Goal: Transaction & Acquisition: Subscribe to service/newsletter

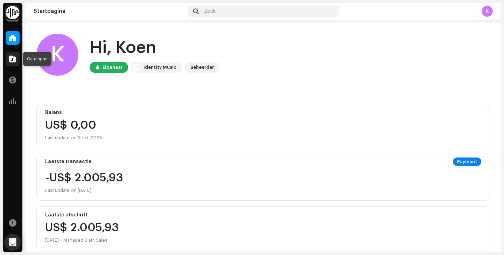
click at [12, 53] on div at bounding box center [13, 59] width 14 height 14
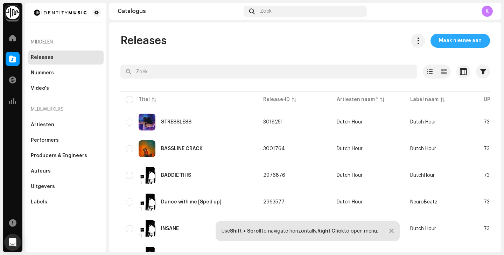
click at [451, 43] on span "Maak nieuwe aan" at bounding box center [460, 41] width 43 height 14
click at [454, 40] on span "Maak nieuwe aan" at bounding box center [460, 41] width 43 height 14
click at [453, 37] on span "Maak nieuwe aan" at bounding box center [460, 41] width 43 height 14
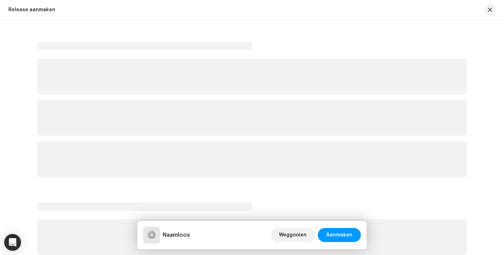
scroll to position [12, 0]
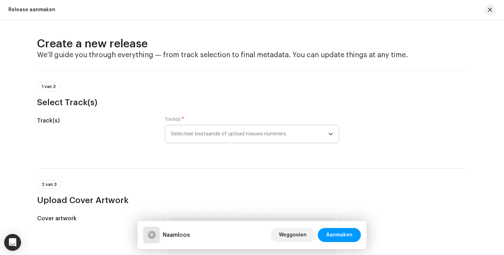
click at [200, 139] on span "Selecteer bestaande of upload nieuwe nummers" at bounding box center [250, 134] width 158 height 18
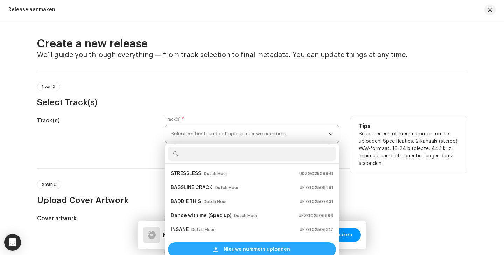
scroll to position [11, 0]
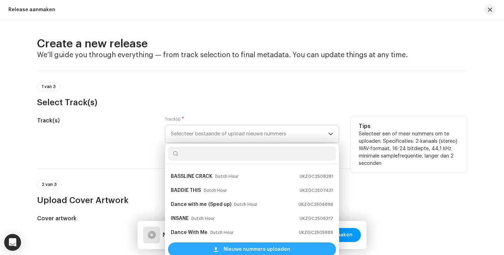
click at [232, 249] on span "Nieuwe nummers uploaden" at bounding box center [257, 249] width 67 height 14
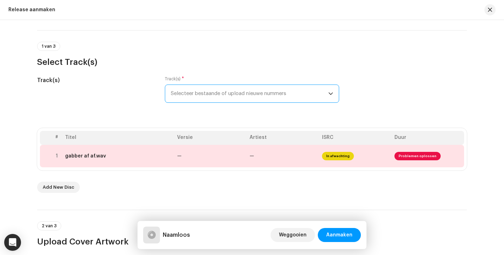
scroll to position [21, 0]
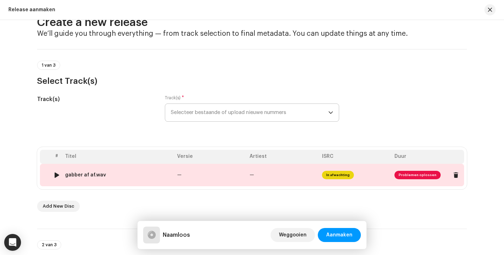
click at [401, 176] on span "Problemen oplossen" at bounding box center [418, 174] width 46 height 8
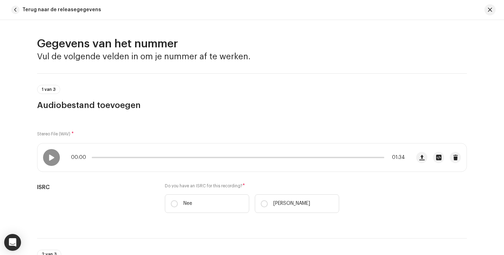
scroll to position [294, 0]
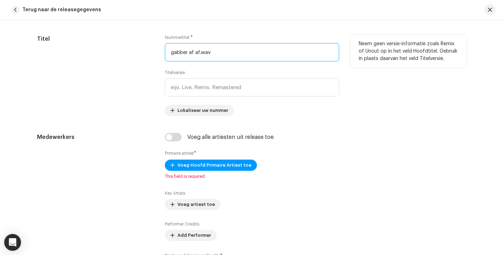
click at [184, 47] on input "gabber af af.wav" at bounding box center [252, 52] width 174 height 18
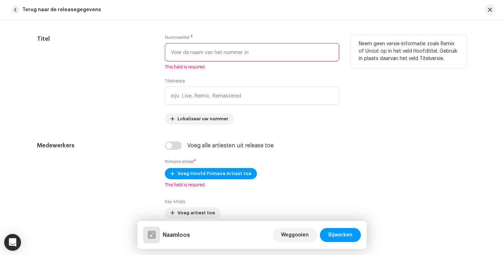
type input "P"
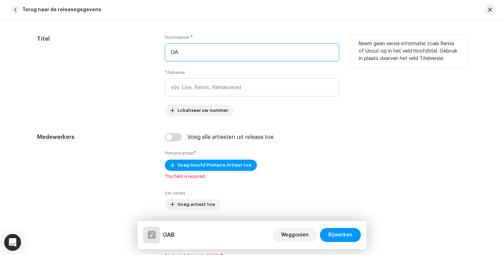
type input "G"
type input "PSYCHO GABBER"
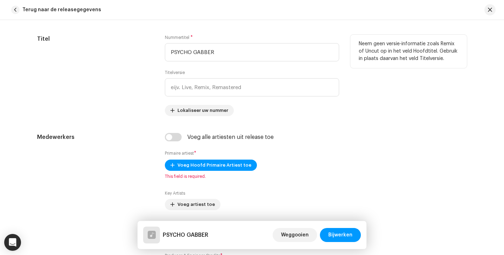
click at [101, 73] on div "Titel" at bounding box center [95, 75] width 117 height 81
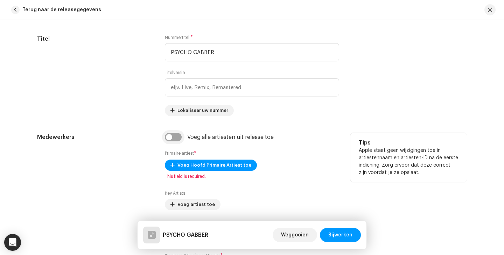
click at [173, 135] on input "checkbox" at bounding box center [173, 137] width 17 height 8
checkbox input "true"
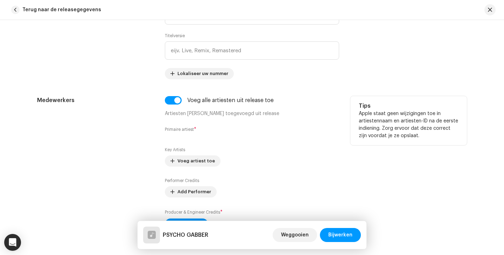
scroll to position [372, 0]
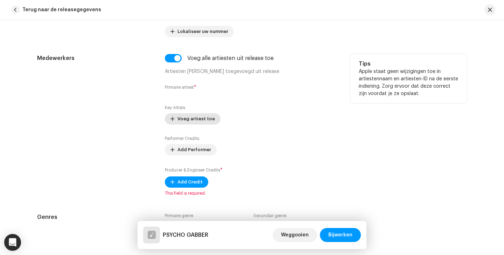
click at [174, 122] on button "Voeg artiest toe" at bounding box center [193, 118] width 56 height 11
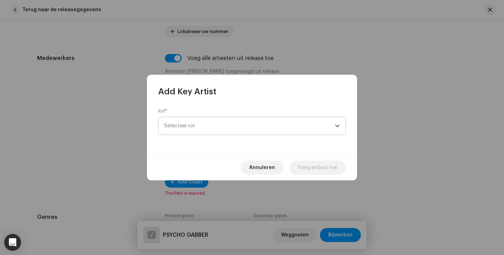
click at [172, 120] on span "Selecteer rol" at bounding box center [249, 126] width 171 height 18
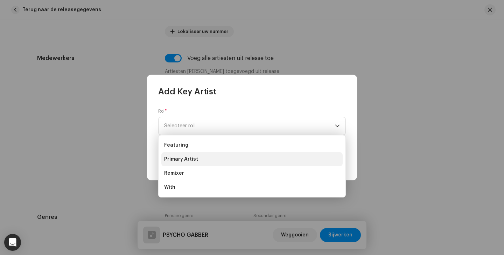
click at [187, 161] on span "Primary Artist" at bounding box center [181, 158] width 34 height 7
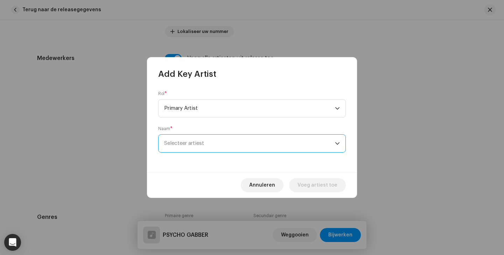
click at [194, 148] on span "Selecteer artiest" at bounding box center [249, 143] width 171 height 18
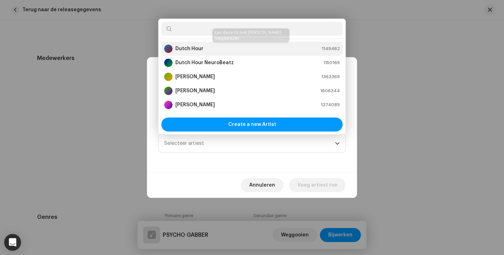
click at [201, 52] on div "Dutch Hour" at bounding box center [183, 48] width 39 height 8
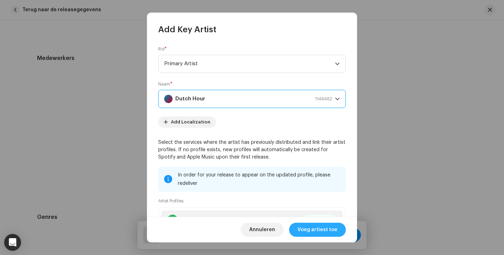
click at [318, 228] on span "Voeg artiest toe" at bounding box center [318, 229] width 40 height 14
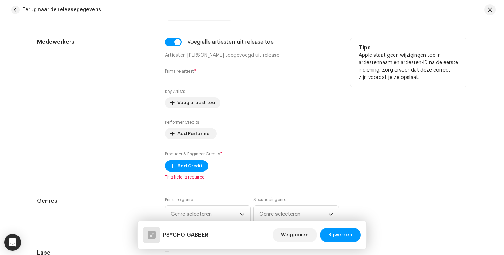
scroll to position [423, 0]
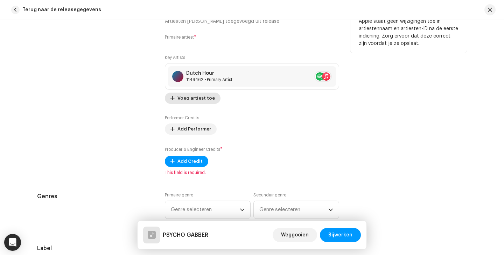
click at [188, 99] on span "Voeg artiest toe" at bounding box center [195, 98] width 37 height 14
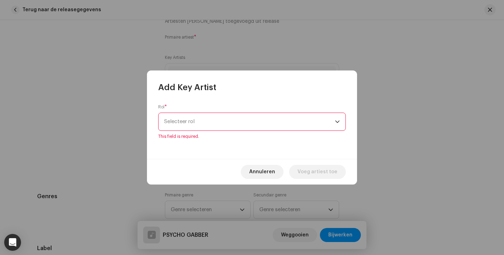
click at [199, 114] on div "Rol * Selecteer rol This field is required." at bounding box center [252, 121] width 188 height 35
click at [207, 129] on span "Selecteer rol" at bounding box center [249, 122] width 171 height 18
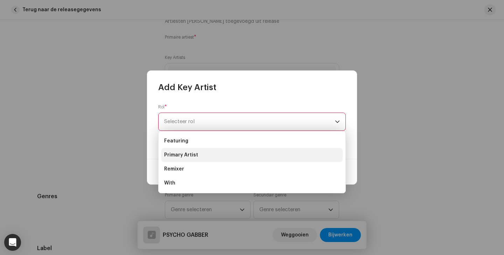
click at [198, 152] on li "Primary Artist" at bounding box center [251, 155] width 181 height 14
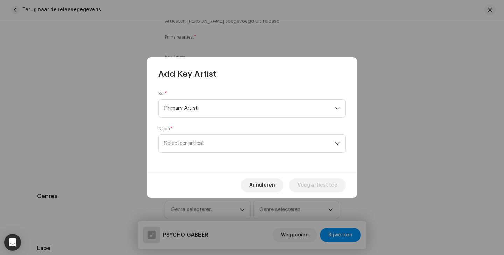
click at [253, 155] on div "Rol * Primary Artist Naam * Selecteer artiest" at bounding box center [252, 125] width 210 height 92
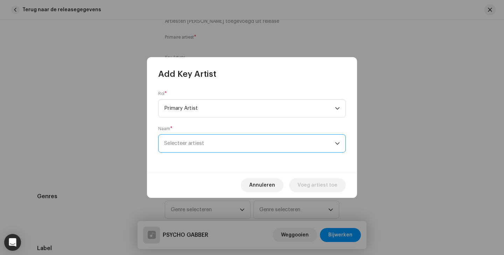
click at [250, 142] on span "Selecteer artiest" at bounding box center [249, 143] width 171 height 18
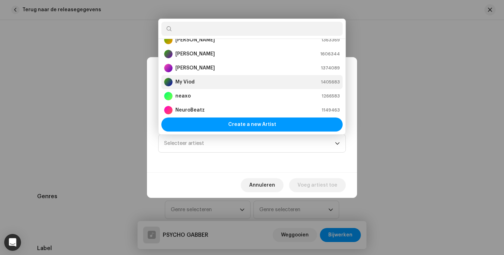
scroll to position [42, 0]
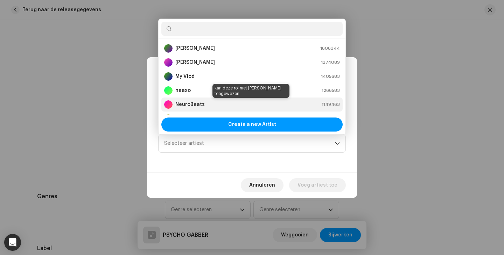
click at [204, 106] on div "NeuroBeatz 1149463" at bounding box center [252, 104] width 176 height 8
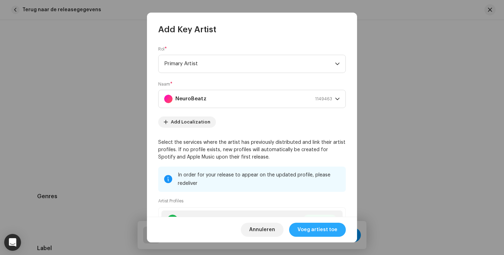
click at [313, 233] on span "Voeg artiest toe" at bounding box center [318, 229] width 40 height 14
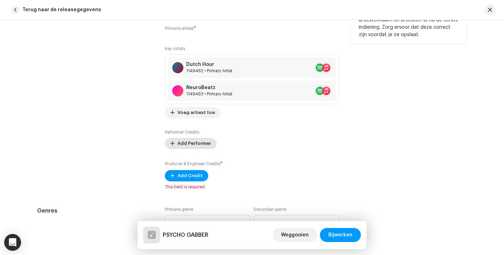
scroll to position [432, 0]
click at [187, 142] on span "Add Performer" at bounding box center [194, 143] width 34 height 14
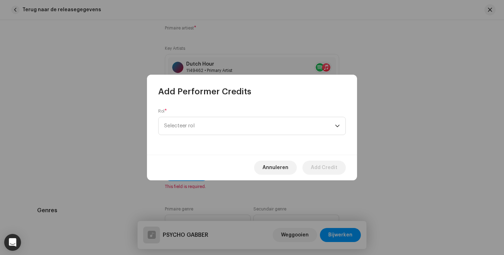
click at [187, 115] on div "Rol * Selecteer rol" at bounding box center [252, 121] width 188 height 27
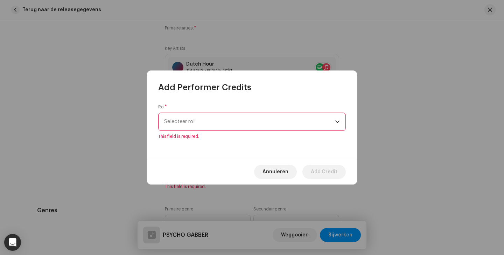
click at [197, 126] on span "Selecteer rol" at bounding box center [249, 122] width 171 height 18
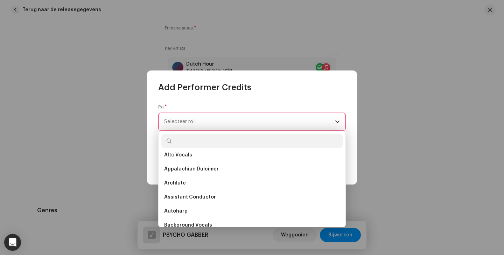
scroll to position [260, 0]
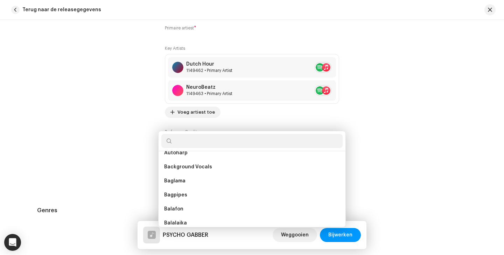
click at [363, 195] on div "Add Performer Credits Rol * Selecteer rol This field is required. Annuleren Add…" at bounding box center [252, 127] width 504 height 255
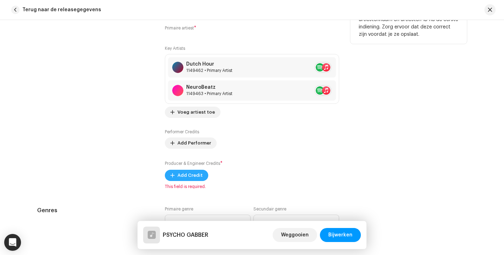
click at [188, 174] on span "Add Credit" at bounding box center [189, 175] width 25 height 14
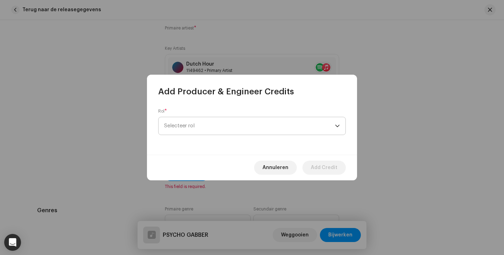
click at [214, 119] on span "Selecteer rol" at bounding box center [249, 126] width 171 height 18
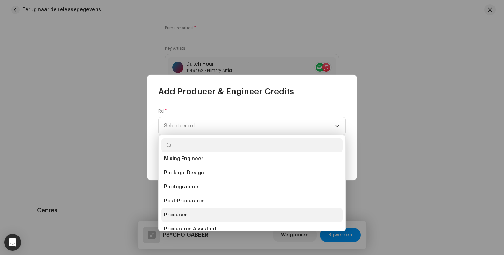
scroll to position [261, 0]
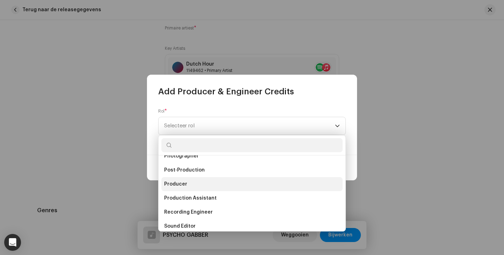
click at [184, 184] on span "Producer" at bounding box center [175, 183] width 23 height 7
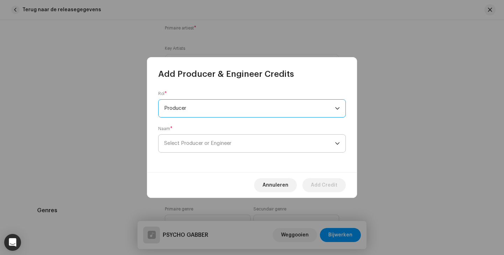
click at [258, 140] on span "Select Producer or Engineer" at bounding box center [249, 143] width 171 height 18
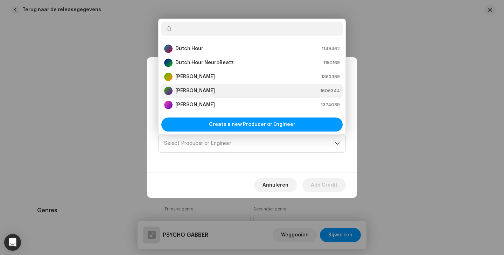
scroll to position [11, 0]
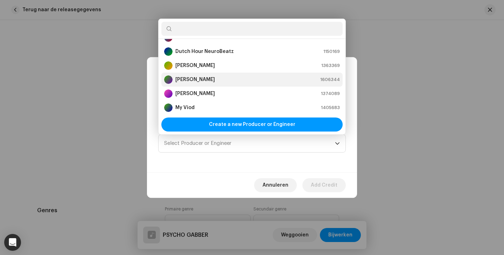
click at [202, 79] on strong "[PERSON_NAME]" at bounding box center [195, 79] width 40 height 7
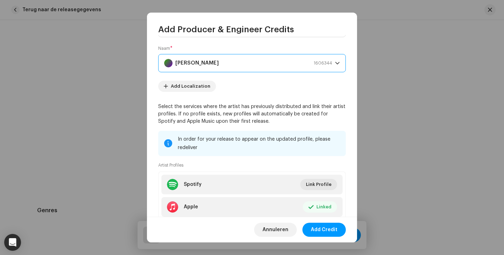
scroll to position [0, 0]
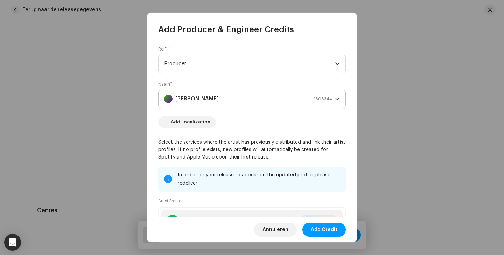
click at [335, 103] on div "dropdown trigger" at bounding box center [337, 99] width 5 height 18
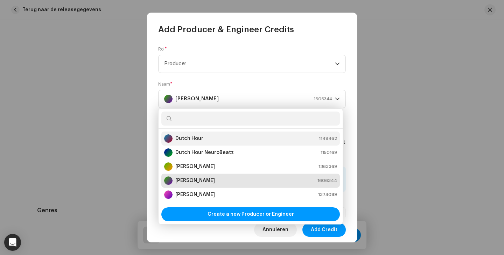
click at [220, 136] on div "Dutch Hour 1149462" at bounding box center [250, 138] width 173 height 8
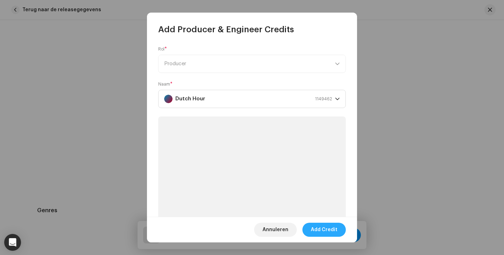
click at [325, 227] on span "Add Credit" at bounding box center [324, 229] width 27 height 14
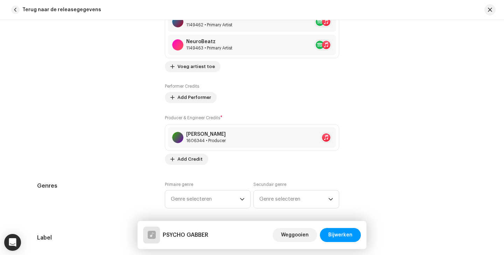
scroll to position [478, 0]
click at [326, 138] on span at bounding box center [328, 137] width 4 height 6
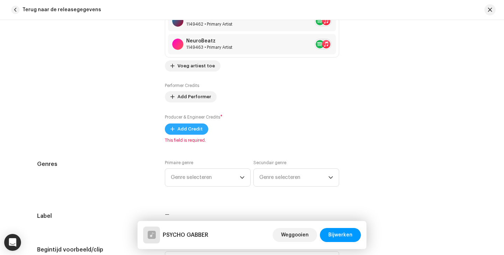
click at [192, 127] on span "Add Credit" at bounding box center [189, 129] width 25 height 14
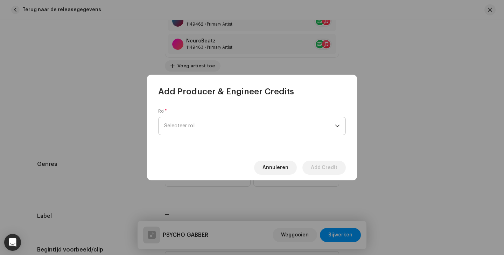
click at [192, 127] on span "Selecteer rol" at bounding box center [249, 126] width 171 height 18
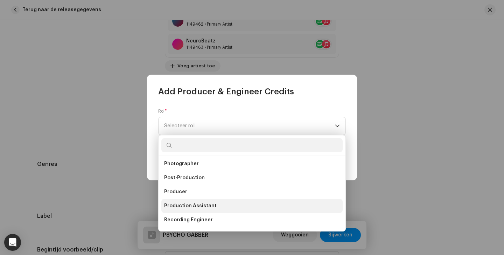
scroll to position [256, 0]
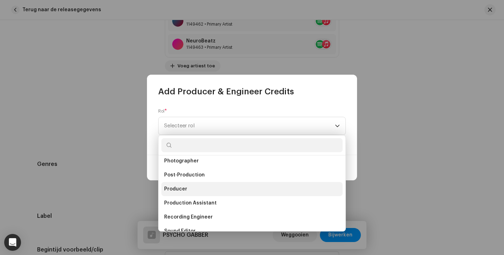
click at [180, 192] on li "Producer" at bounding box center [251, 189] width 181 height 14
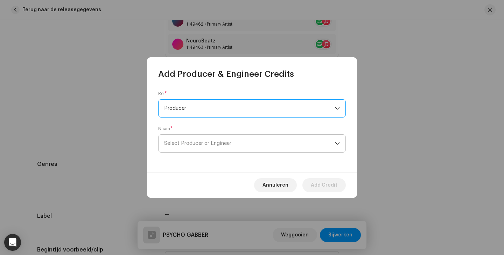
click at [193, 135] on span "Select Producer or Engineer" at bounding box center [249, 143] width 171 height 18
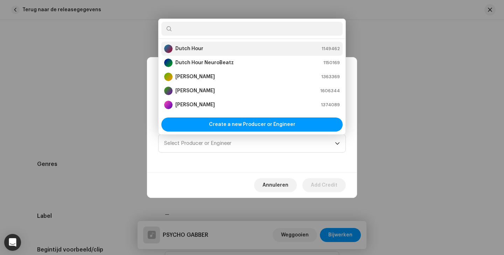
click at [204, 48] on div "Dutch Hour 1149462" at bounding box center [252, 48] width 176 height 8
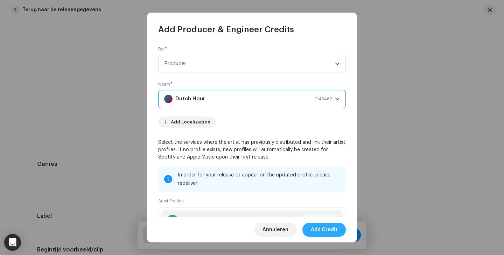
click at [316, 226] on span "Add Credit" at bounding box center [324, 229] width 27 height 14
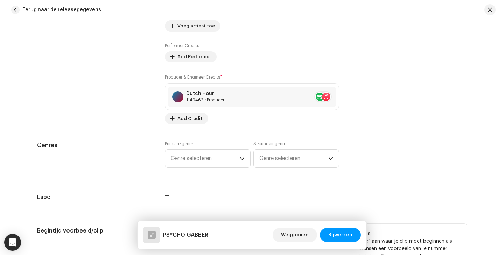
scroll to position [614, 0]
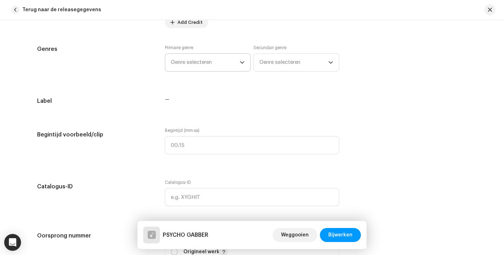
drag, startPoint x: 207, startPoint y: 89, endPoint x: 195, endPoint y: 62, distance: 29.6
click at [205, 86] on div "Gegevens van het nummer Vul de volgende velden in om [PERSON_NAME] af te werken…" at bounding box center [252, 190] width 452 height 1535
click at [195, 62] on span "Genre selecteren" at bounding box center [205, 63] width 69 height 18
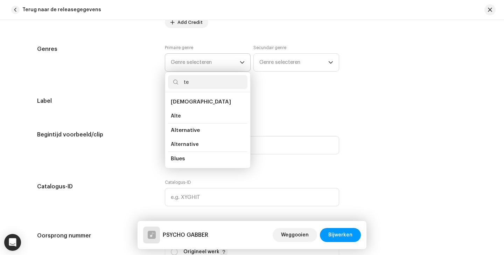
type input "t"
type input "hard"
click at [187, 113] on span "Hardcore" at bounding box center [182, 115] width 23 height 7
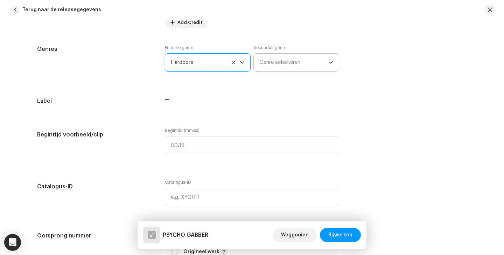
click at [283, 69] on span "Genre selecteren" at bounding box center [293, 63] width 69 height 18
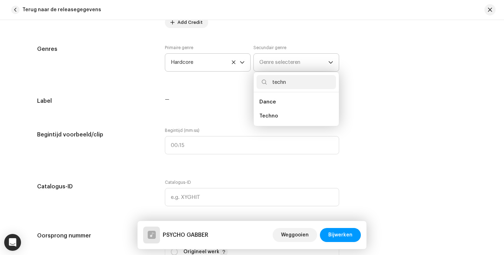
type input "techn"
click at [282, 102] on li "Dance" at bounding box center [296, 102] width 79 height 14
click at [272, 119] on span "Techno" at bounding box center [268, 115] width 19 height 7
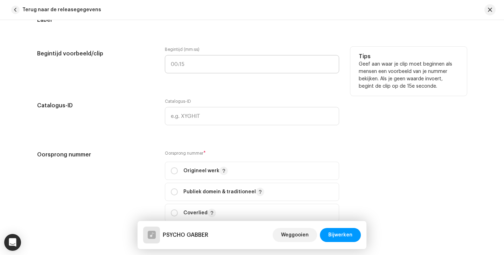
scroll to position [739, 0]
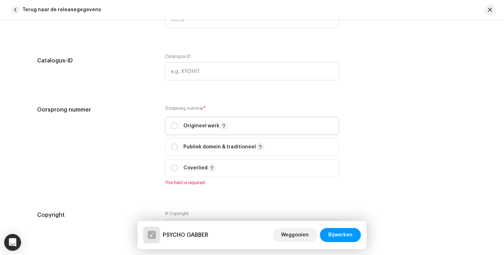
click at [209, 133] on span "Origineel werk" at bounding box center [252, 126] width 162 height 18
radio input "true"
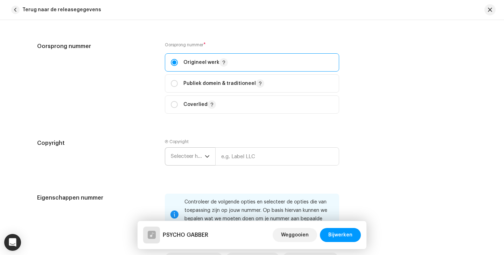
click at [190, 149] on span "Selecteer het jaar" at bounding box center [188, 156] width 34 height 18
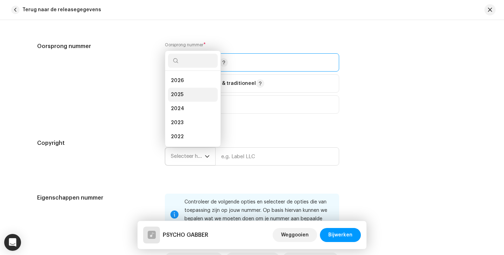
scroll to position [0, 0]
click at [184, 99] on li "2025" at bounding box center [193, 95] width 50 height 14
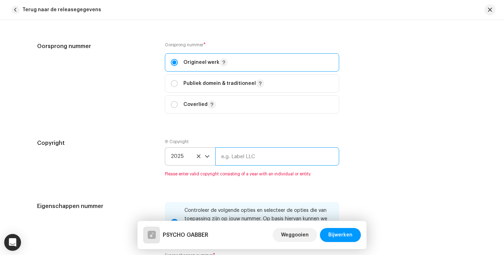
click at [249, 162] on input "text" at bounding box center [277, 156] width 124 height 18
type input "DutchHour"
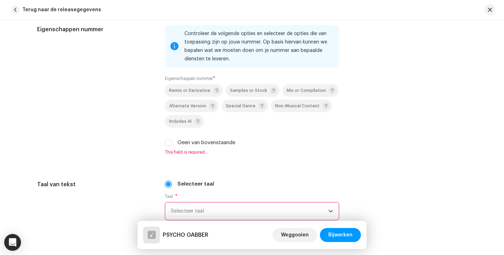
scroll to position [971, 0]
click at [242, 88] on span "Samples or Stock" at bounding box center [248, 90] width 37 height 5
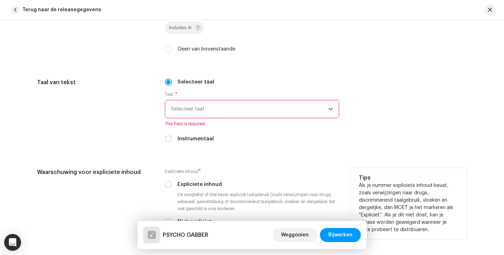
scroll to position [1098, 0]
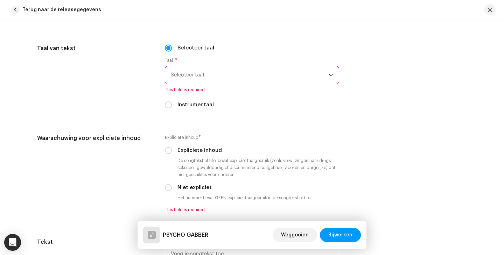
click at [200, 72] on span "Selecteer taal" at bounding box center [250, 75] width 158 height 18
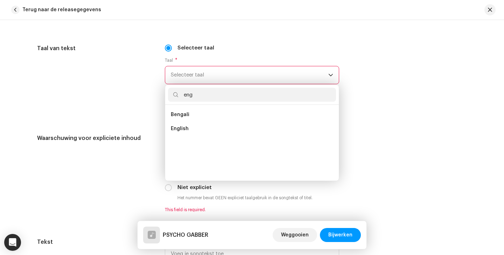
scroll to position [0, 0]
type input "eng"
click at [200, 128] on li "English" at bounding box center [252, 128] width 168 height 14
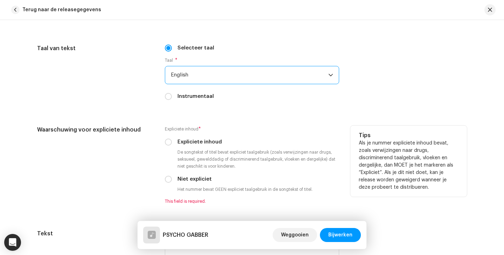
click at [189, 143] on label "Expliciete inhoud" at bounding box center [199, 142] width 44 height 8
click at [172, 143] on input "Expliciete inhoud" at bounding box center [168, 141] width 7 height 7
radio input "true"
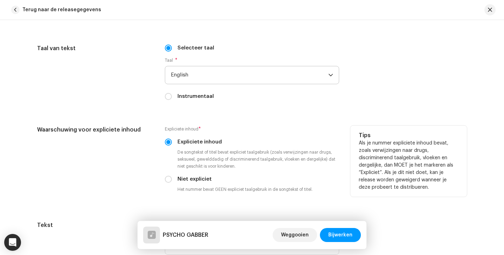
scroll to position [1100, 0]
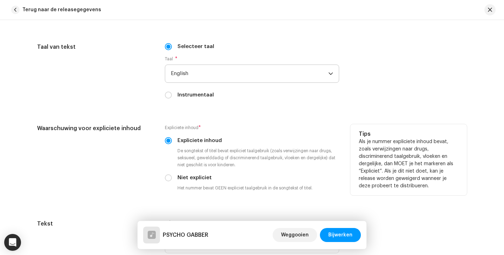
click at [202, 184] on div "Expliciete inhoud * Expliciete inhoud De songtekst of titel bevat expliciet taa…" at bounding box center [252, 159] width 174 height 70
click at [194, 165] on small "De songtekst of titel bevat expliciet taalgebruik (zoals verwijzingen naar drug…" at bounding box center [257, 157] width 163 height 21
click at [198, 179] on label "Niet expliciet" at bounding box center [194, 178] width 34 height 8
click at [172, 179] on input "Niet expliciet" at bounding box center [168, 177] width 7 height 7
radio input "true"
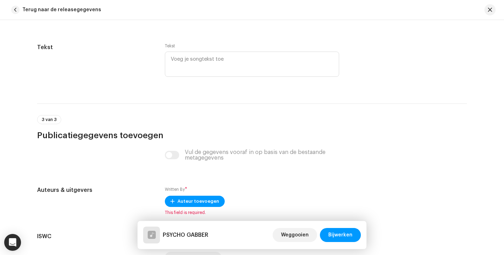
scroll to position [1344, 0]
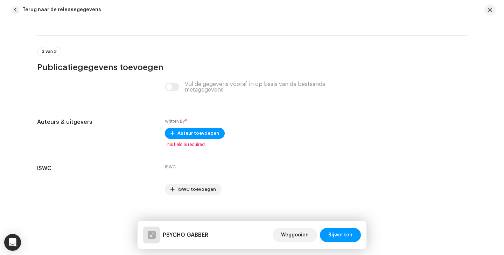
click at [173, 92] on div "Vul de gegevens vooraf in op basis van de bestaande metagegevens" at bounding box center [252, 86] width 174 height 11
click at [174, 83] on div "Vul de gegevens vooraf in op basis van de bestaande metagegevens" at bounding box center [252, 86] width 174 height 11
click at [173, 85] on div "Vul de gegevens vooraf in op basis van de bestaande metagegevens" at bounding box center [252, 86] width 174 height 11
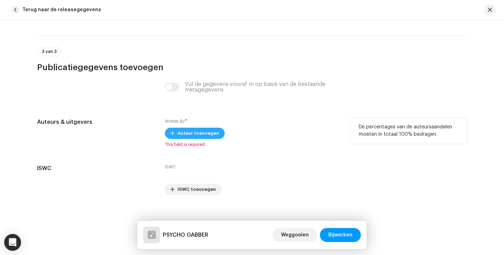
click at [205, 132] on span "Auteur toevoegen" at bounding box center [198, 133] width 42 height 14
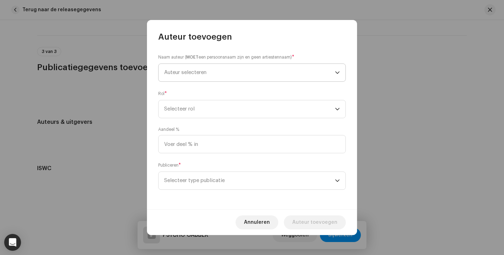
click at [221, 80] on span "Auteur selecteren" at bounding box center [249, 73] width 171 height 18
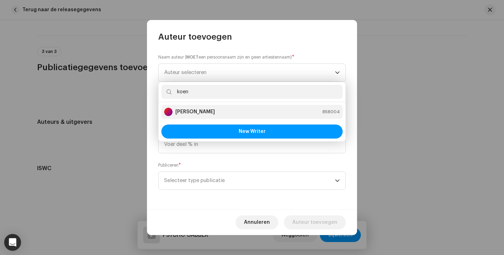
type input "koen"
click at [212, 112] on div "[PERSON_NAME] 858004" at bounding box center [252, 111] width 176 height 8
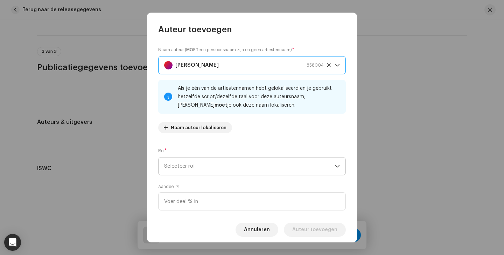
click at [220, 164] on span "Selecteer rol" at bounding box center [249, 166] width 171 height 18
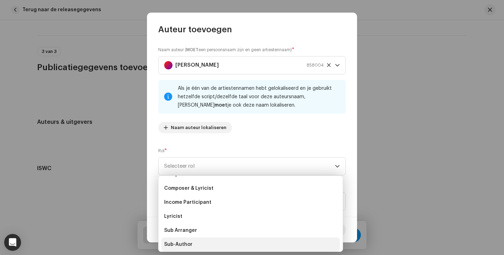
scroll to position [0, 0]
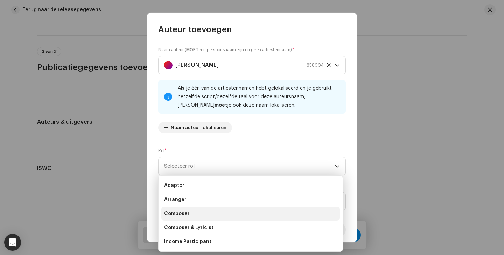
click at [199, 211] on li "Composer" at bounding box center [250, 213] width 179 height 14
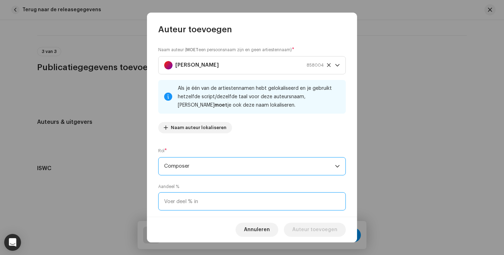
click at [202, 201] on input at bounding box center [252, 201] width 188 height 18
type input "100,00"
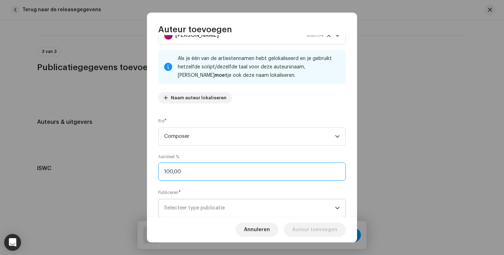
scroll to position [50, 0]
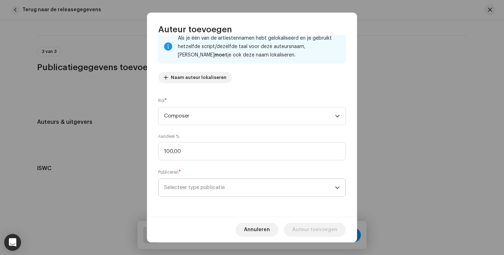
click at [287, 184] on span "Selecteer type publicatie" at bounding box center [249, 188] width 171 height 18
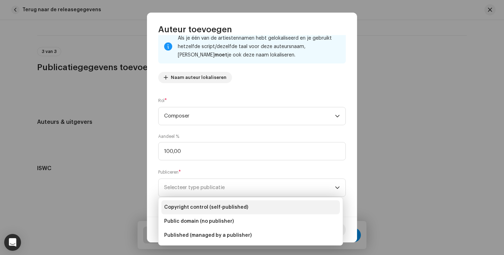
click at [215, 211] on li "Copyright control (self-published)" at bounding box center [250, 207] width 179 height 14
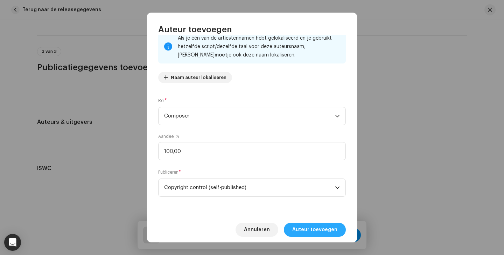
click at [316, 230] on span "Auteur toevoegen" at bounding box center [314, 229] width 45 height 14
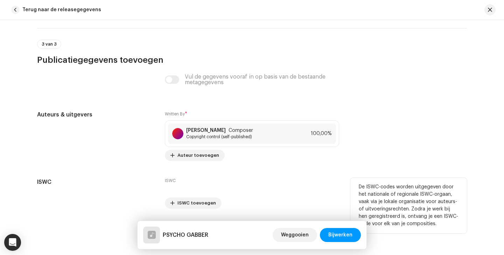
scroll to position [1373, 0]
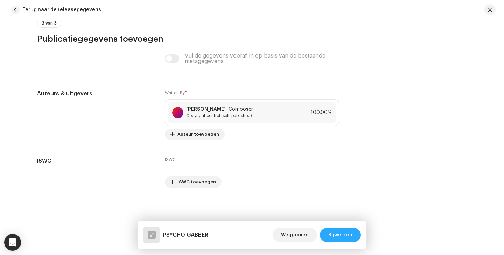
click at [334, 233] on span "Bijwerken" at bounding box center [340, 235] width 24 height 14
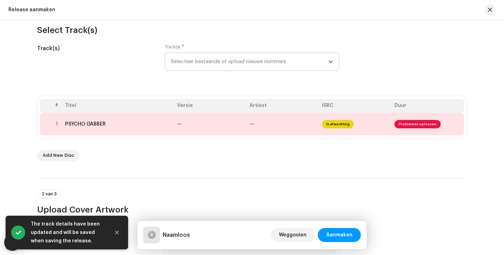
scroll to position [71, 0]
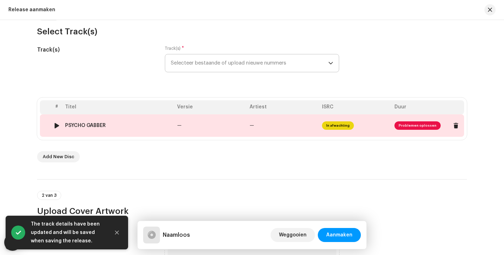
click at [424, 124] on span "Problemen oplossen" at bounding box center [418, 125] width 46 height 8
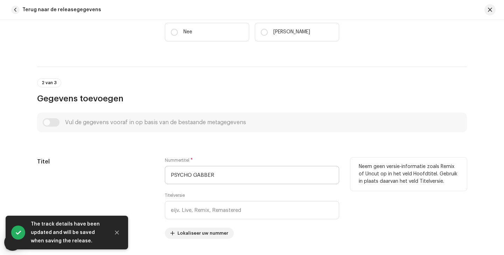
scroll to position [58, 0]
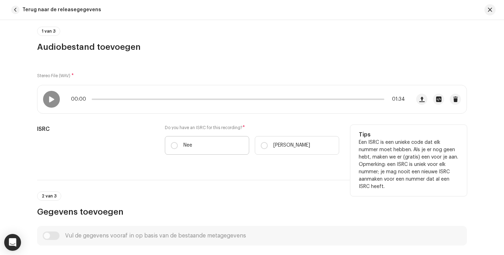
click at [203, 144] on label "Nee" at bounding box center [207, 145] width 84 height 19
click at [178, 144] on input "Nee" at bounding box center [174, 145] width 7 height 7
radio input "true"
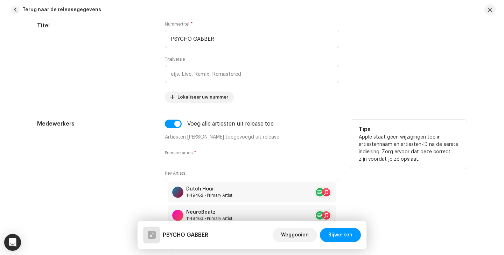
scroll to position [364, 0]
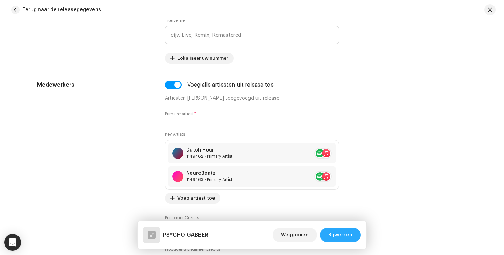
click at [338, 236] on span "Bijwerken" at bounding box center [340, 235] width 24 height 14
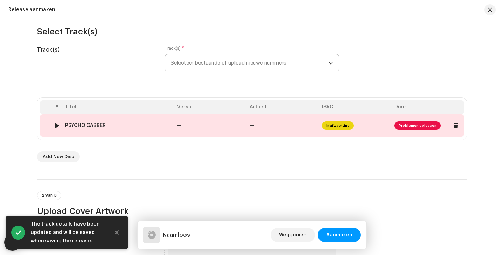
click at [414, 128] on span "Problemen oplossen" at bounding box center [418, 125] width 46 height 8
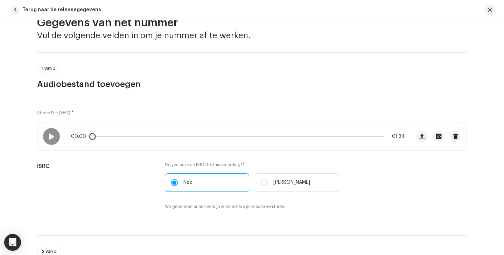
scroll to position [0, 0]
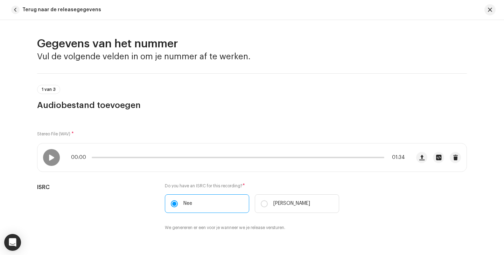
click at [497, 16] on div "Terug naar de releasegegevens" at bounding box center [252, 10] width 504 height 20
click at [489, 9] on span "button" at bounding box center [490, 10] width 4 height 6
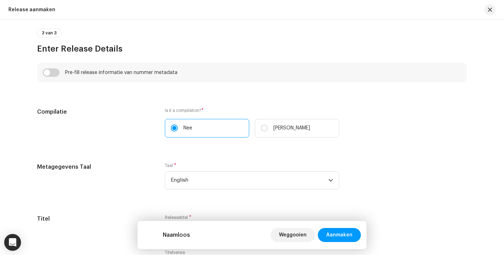
scroll to position [468, 0]
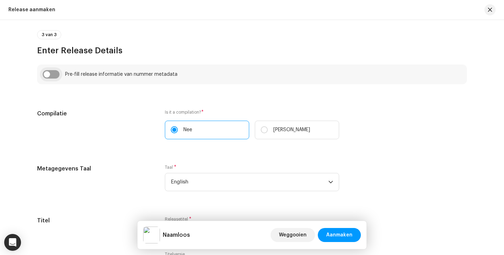
click at [56, 75] on input "checkbox" at bounding box center [51, 74] width 17 height 8
checkbox input "true"
type input "PSYCHO GABBER"
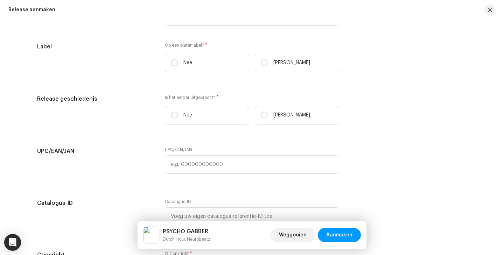
scroll to position [1191, 0]
click at [220, 68] on label "Nee" at bounding box center [207, 64] width 84 height 19
click at [178, 67] on input "Nee" at bounding box center [174, 63] width 7 height 7
radio input "true"
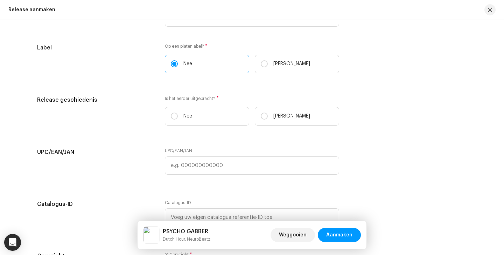
click at [318, 65] on label "[PERSON_NAME]" at bounding box center [297, 64] width 84 height 19
click at [268, 65] on input "[PERSON_NAME]" at bounding box center [264, 63] width 7 height 7
radio input "true"
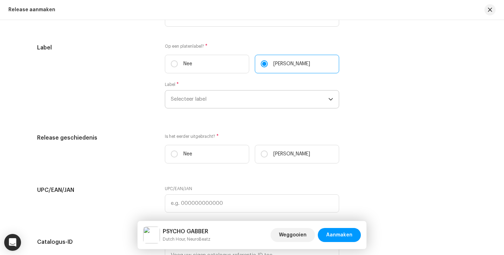
click at [247, 101] on span "Selecteer label" at bounding box center [250, 99] width 158 height 18
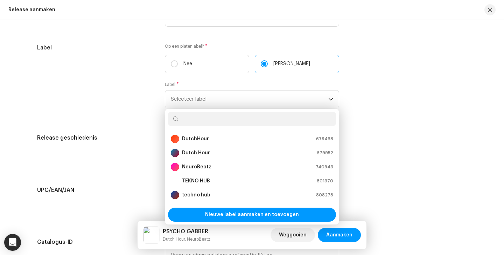
click at [175, 59] on label "Nee" at bounding box center [207, 64] width 84 height 19
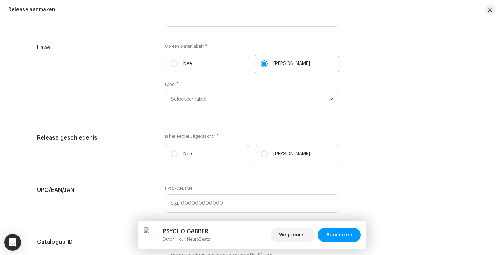
click at [175, 60] on input "Nee" at bounding box center [174, 63] width 7 height 7
radio input "true"
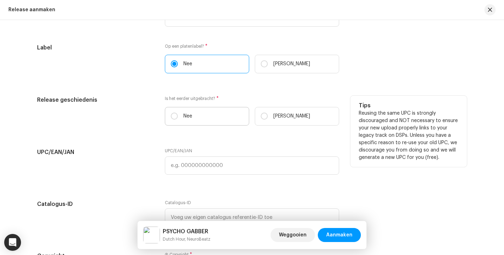
click at [191, 112] on label "Nee" at bounding box center [207, 116] width 84 height 19
click at [178, 112] on input "Nee" at bounding box center [174, 115] width 7 height 7
radio input "true"
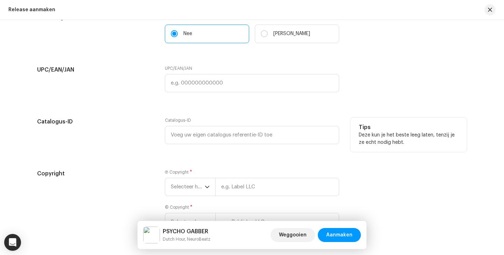
scroll to position [1327, 0]
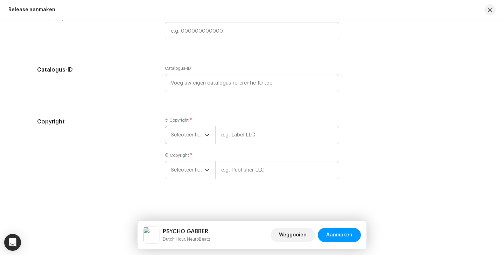
click at [190, 135] on span "Selecteer het jaar" at bounding box center [188, 135] width 34 height 18
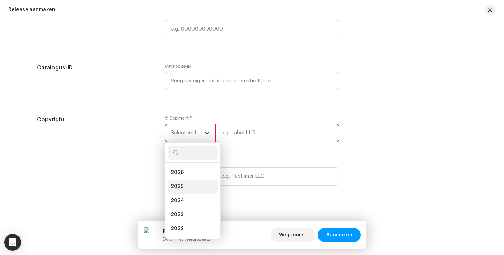
click at [188, 187] on li "2025" at bounding box center [193, 186] width 50 height 14
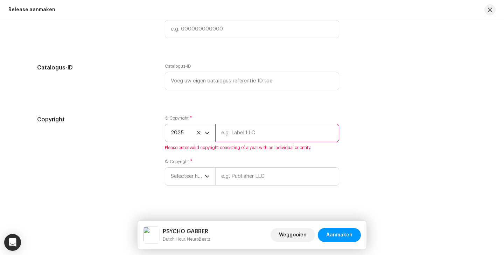
click at [256, 150] on span "Please enter valid copyright consisting of a year with an individual or entity." at bounding box center [252, 148] width 174 height 6
click at [251, 128] on input "text" at bounding box center [277, 133] width 124 height 18
type input "DutchHour"
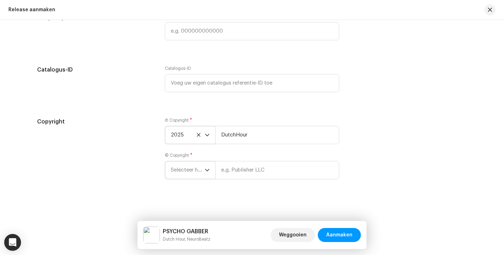
click at [200, 159] on div "© Copyright * Selecteer het jaar" at bounding box center [252, 165] width 174 height 27
click at [199, 169] on span "Selecteer het jaar" at bounding box center [188, 170] width 34 height 18
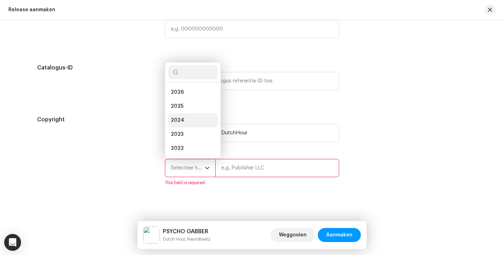
scroll to position [11, 0]
click at [186, 95] on li "2025" at bounding box center [193, 95] width 50 height 14
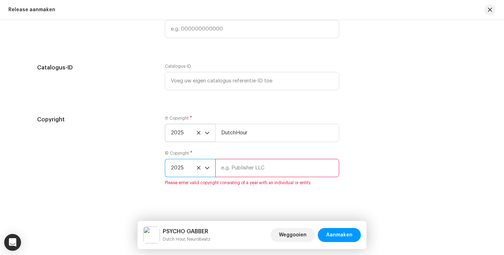
click at [269, 169] on input "text" at bounding box center [277, 168] width 124 height 18
type input "NeuroBeatz"
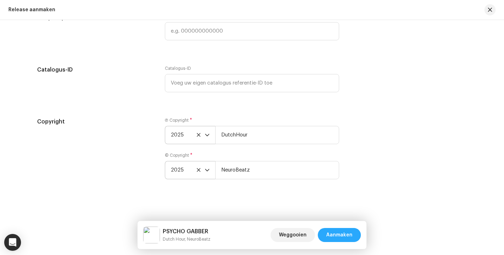
click at [341, 232] on span "Aanmaken" at bounding box center [339, 235] width 26 height 14
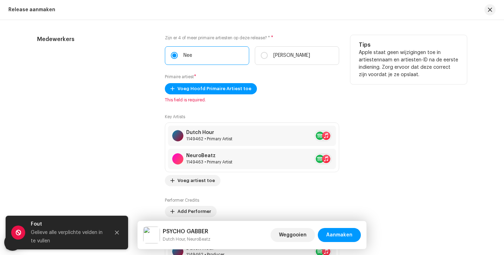
scroll to position [864, 0]
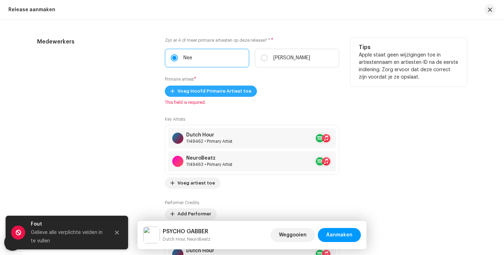
click at [224, 95] on span "Voeg Hoofd Primaire Artiest toe" at bounding box center [214, 91] width 74 height 14
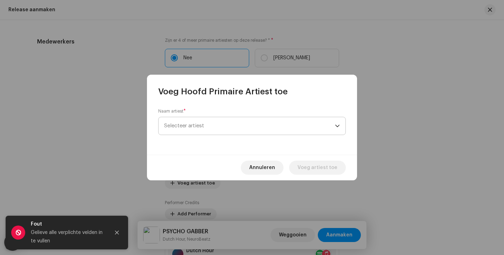
click at [225, 128] on span "Selecteer artiest" at bounding box center [249, 126] width 171 height 18
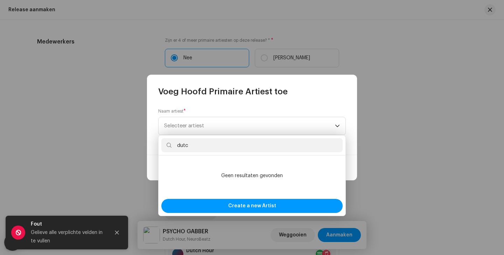
type input "dutch"
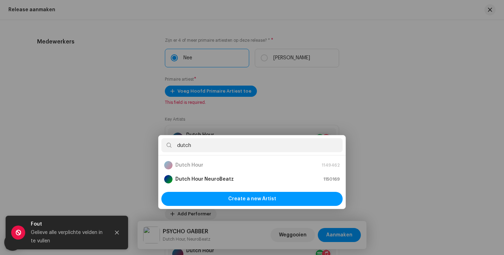
click at [138, 130] on div "Voeg Hoofd Primaire Artiest toe Naam artiest * Selecteer artiest Annuleren Voeg…" at bounding box center [252, 127] width 504 height 255
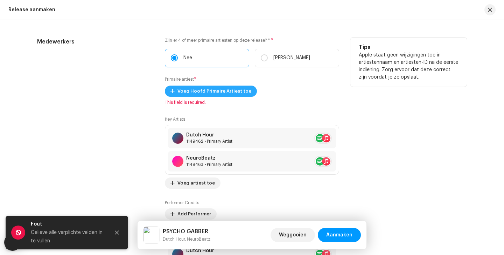
click at [218, 96] on span "Voeg Hoofd Primaire Artiest toe" at bounding box center [214, 91] width 74 height 14
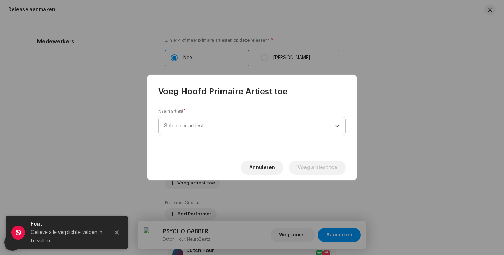
click at [226, 126] on span "Selecteer artiest" at bounding box center [249, 126] width 171 height 18
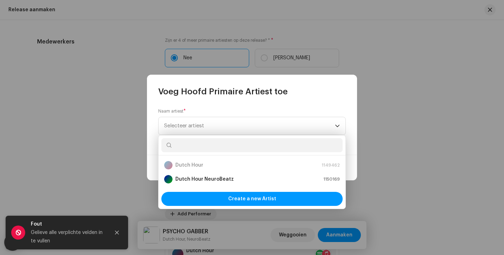
click at [215, 170] on p-selectitem "Dutch Hour 1149462" at bounding box center [251, 165] width 181 height 14
click at [187, 131] on span "Selecteer artiest" at bounding box center [249, 126] width 171 height 18
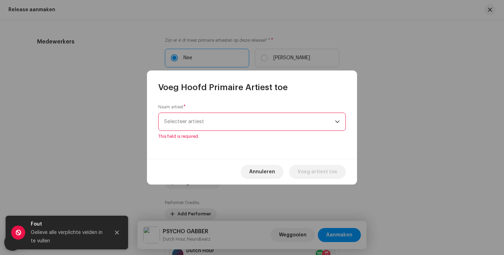
click at [186, 120] on span "Selecteer artiest" at bounding box center [184, 121] width 40 height 5
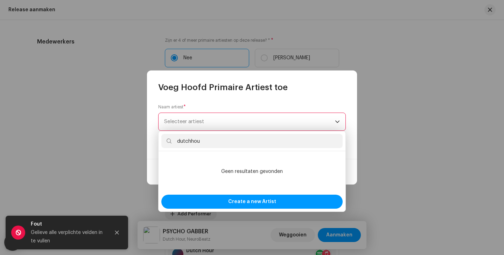
type input "dutchhour"
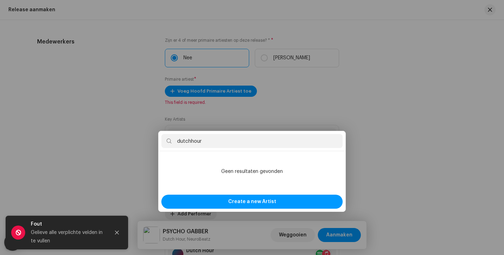
click at [441, 142] on div "Voeg Hoofd Primaire Artiest toe Naam artiest * Selecteer artiest This field is …" at bounding box center [252, 127] width 504 height 255
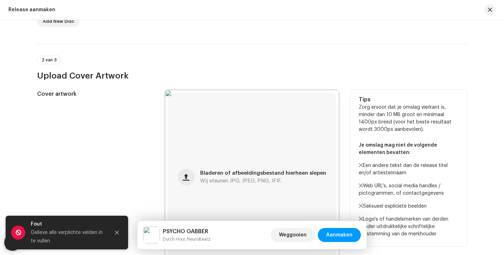
scroll to position [206, 0]
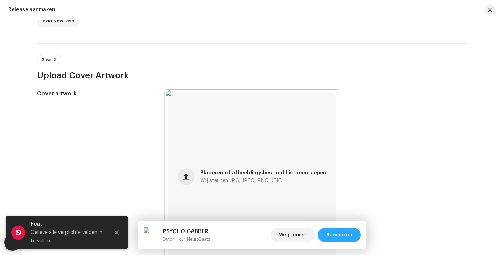
click at [337, 233] on span "Aanmaken" at bounding box center [339, 235] width 26 height 14
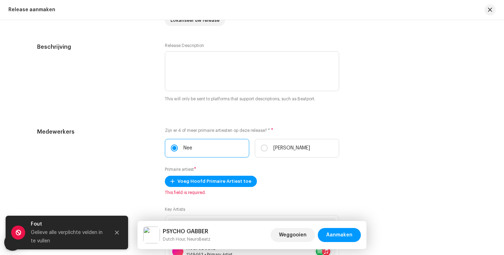
scroll to position [793, 0]
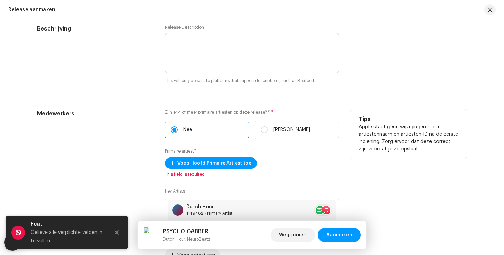
click at [203, 171] on div "Voeg Hoofd Primaire Artiest toe This field is required." at bounding box center [252, 167] width 174 height 20
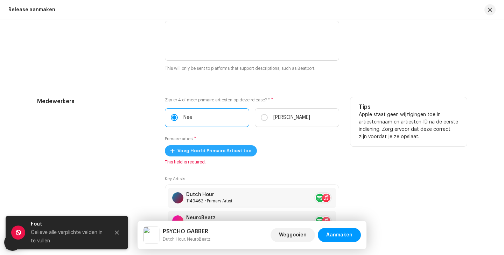
scroll to position [863, 0]
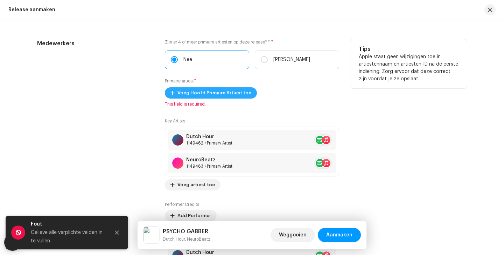
click at [211, 97] on span "Voeg Hoofd Primaire Artiest toe" at bounding box center [214, 93] width 74 height 14
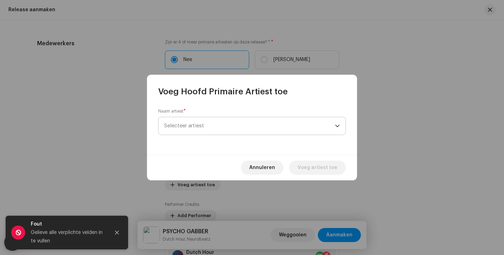
click at [223, 116] on div "Naam artiest * Selecteer artiest" at bounding box center [252, 121] width 188 height 27
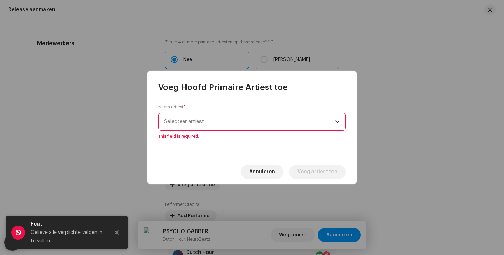
click at [228, 126] on span "Selecteer artiest" at bounding box center [249, 122] width 171 height 18
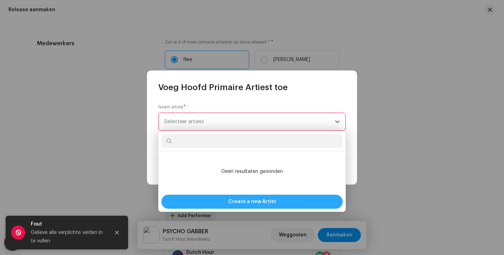
type input "d"
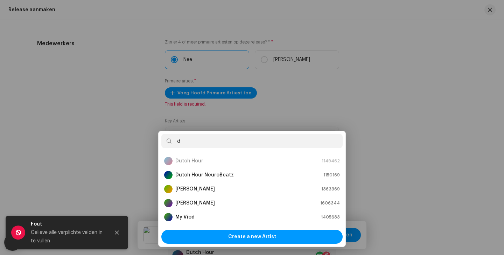
click at [96, 142] on div "Voeg Hoofd Primaire Artiest toe Naam artiest * Selecteer artiest This field is …" at bounding box center [252, 127] width 504 height 255
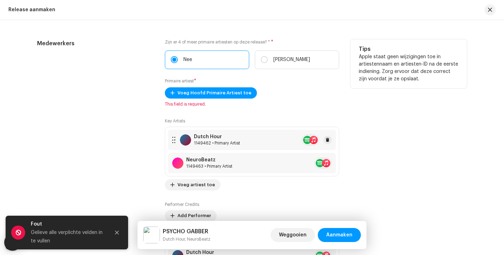
click at [185, 147] on div "Dutch Hour 1149462 • Primary Artist" at bounding box center [252, 140] width 168 height 20
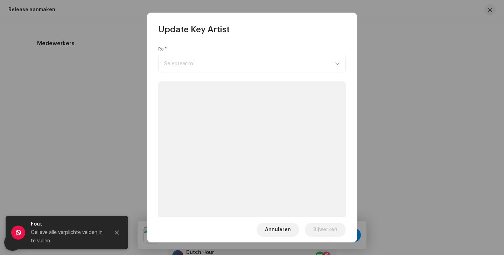
click at [193, 63] on div "Rol * Selecteer rol" at bounding box center [252, 59] width 188 height 27
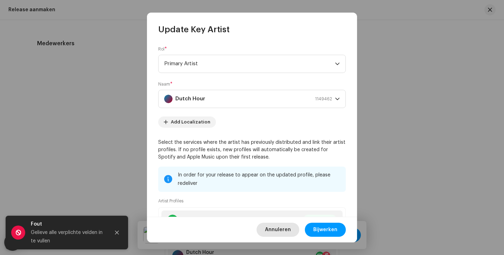
click at [279, 229] on span "Annuleren" at bounding box center [278, 229] width 26 height 14
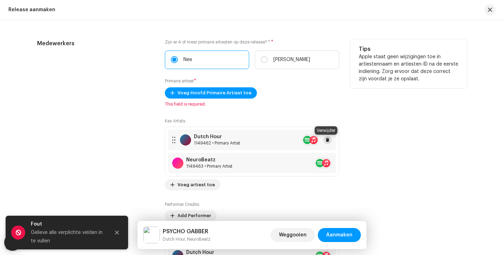
click at [328, 139] on span at bounding box center [328, 140] width 4 height 6
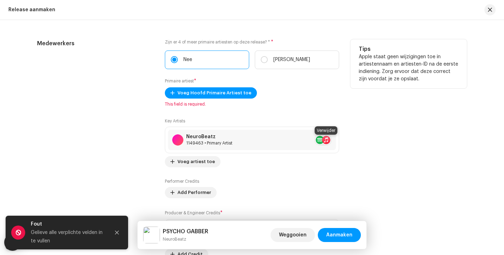
click at [338, 139] on span at bounding box center [340, 140] width 4 height 6
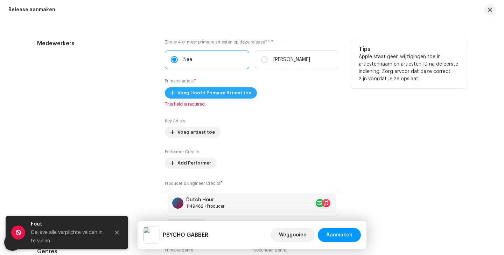
click at [239, 92] on span "Voeg Hoofd Primaire Artiest toe" at bounding box center [214, 93] width 74 height 14
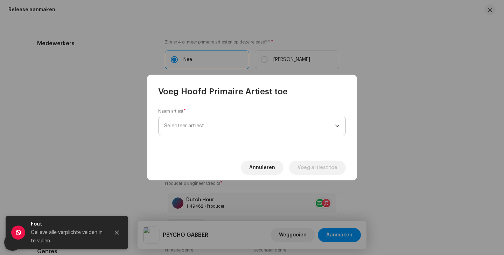
click at [244, 119] on span "Selecteer artiest" at bounding box center [249, 126] width 171 height 18
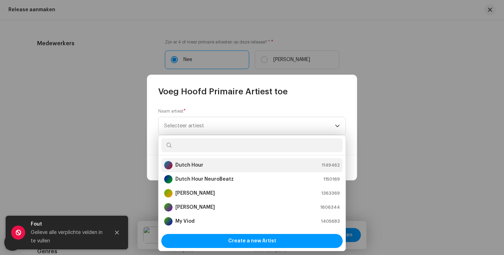
click at [228, 164] on div "Dutch Hour 1149462" at bounding box center [252, 165] width 176 height 8
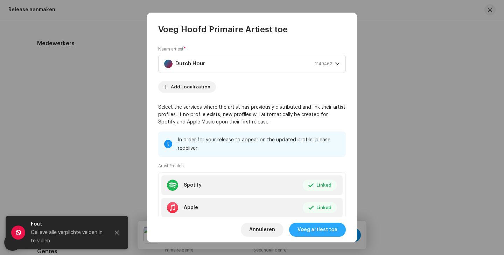
click at [306, 231] on span "Voeg artiest toe" at bounding box center [318, 229] width 40 height 14
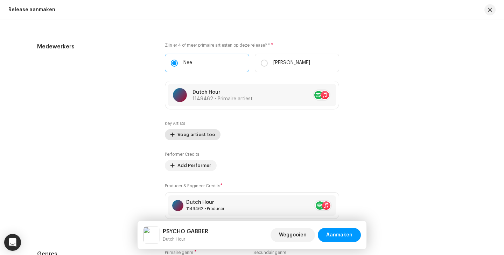
scroll to position [843, 0]
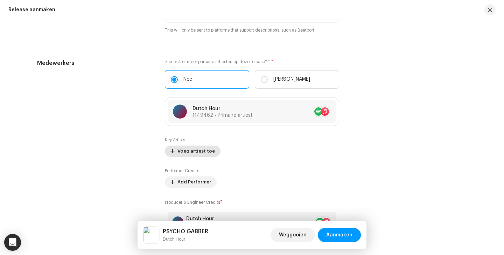
click at [210, 155] on button "Voeg artiest toe" at bounding box center [193, 150] width 56 height 11
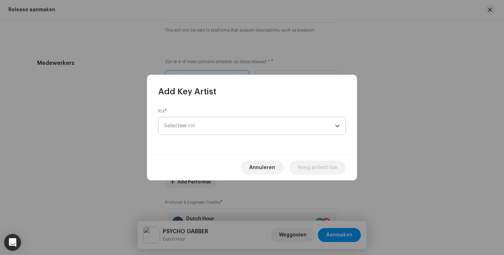
click at [211, 126] on span "Selecteer rol" at bounding box center [249, 126] width 171 height 18
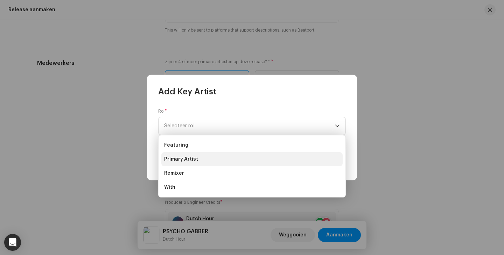
click at [196, 155] on span "Primary Artist" at bounding box center [181, 158] width 34 height 7
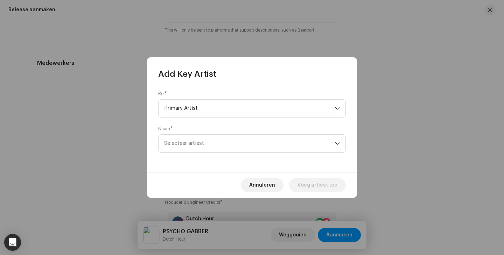
click at [214, 130] on div "Naam * Selecteer artiest" at bounding box center [252, 139] width 188 height 27
click at [218, 135] on span "Selecteer artiest" at bounding box center [249, 143] width 171 height 18
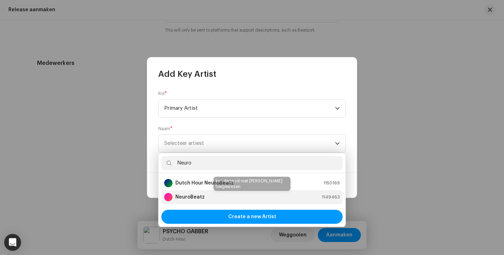
type input "Neuro"
click at [215, 194] on div "NeuroBeatz 1149463" at bounding box center [252, 197] width 176 height 8
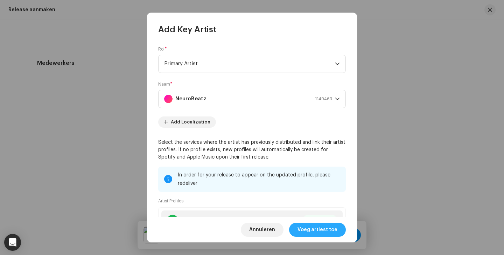
click at [312, 233] on span "Voeg artiest toe" at bounding box center [318, 229] width 40 height 14
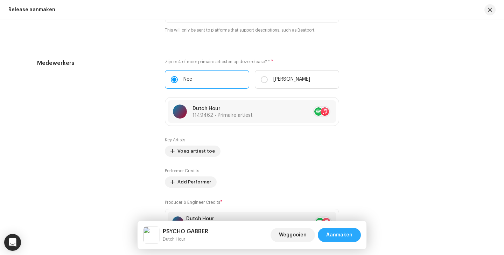
click at [333, 238] on span "Aanmaken" at bounding box center [339, 235] width 26 height 14
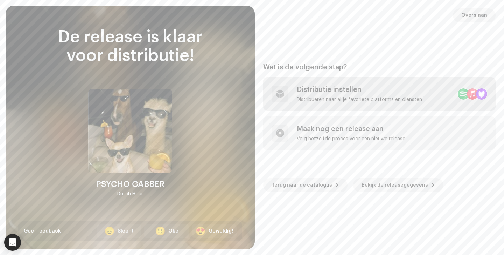
click at [318, 97] on div "Distribueren naar al je favoriete platforms en diensten" at bounding box center [359, 100] width 125 height 6
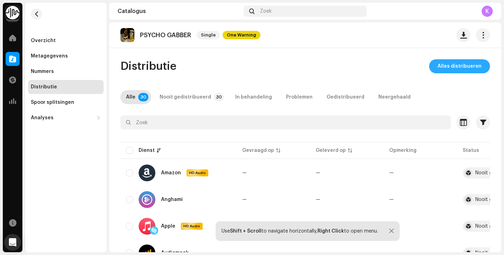
click at [448, 72] on span "Alles distribueren" at bounding box center [460, 66] width 44 height 14
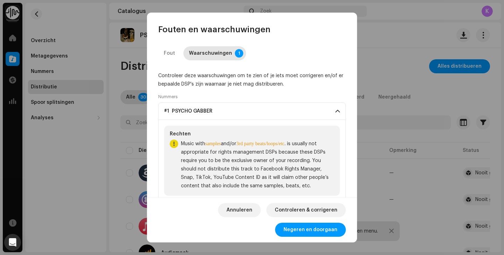
scroll to position [16, 0]
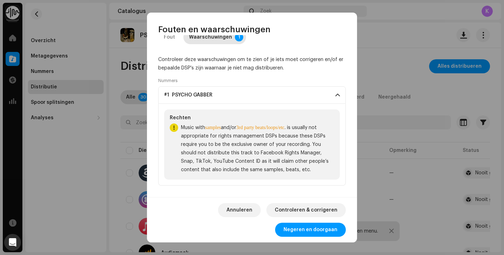
click at [304, 219] on div "Annuleren Controleren & corrigeren Negeren en doorgaan" at bounding box center [252, 219] width 210 height 45
click at [309, 233] on span "Negeren en doorgaan" at bounding box center [311, 229] width 54 height 14
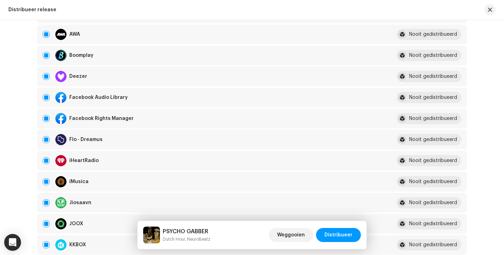
scroll to position [200, 0]
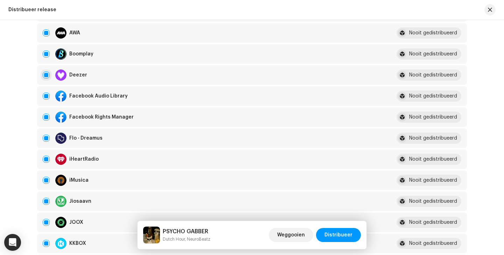
click at [43, 76] on input "checkbox" at bounding box center [46, 74] width 7 height 7
checkbox input "false"
click at [333, 234] on span "Distribueer" at bounding box center [339, 235] width 28 height 14
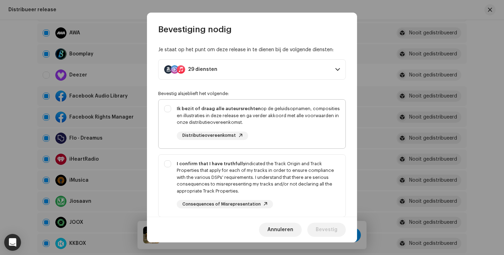
click at [223, 116] on div "Ik bezit of draag alle auteursrechten op de geluidsopnamen, composities en illu…" at bounding box center [258, 115] width 163 height 21
checkbox input "true"
click at [226, 168] on div "I confirm that I have truthfully indicated the Track Origin and Track Propertie…" at bounding box center [258, 177] width 163 height 34
checkbox input "true"
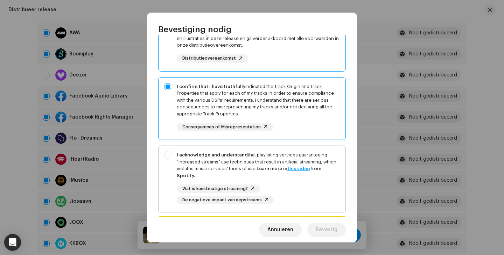
scroll to position [121, 0]
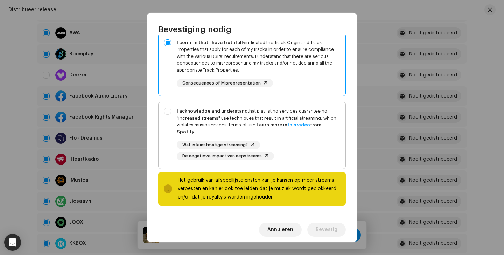
click at [226, 103] on div "I acknowledge and understand that playlisting services guaranteeing "increased …" at bounding box center [252, 134] width 187 height 64
checkbox input "true"
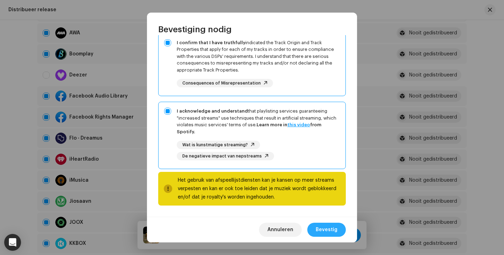
click at [326, 228] on span "Bevestig" at bounding box center [327, 229] width 22 height 14
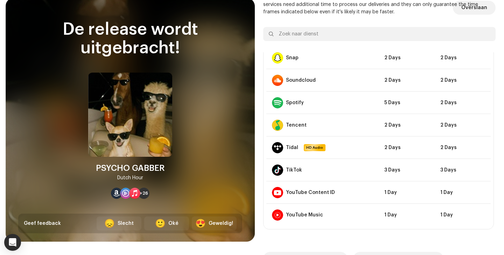
scroll to position [8, 0]
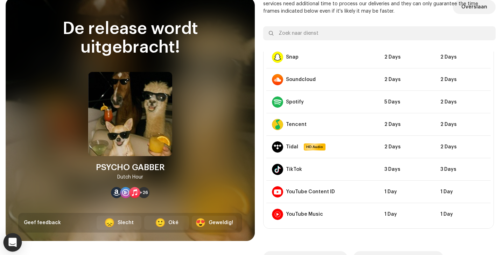
click at [11, 246] on div "Open Intercom Messenger" at bounding box center [13, 242] width 19 height 19
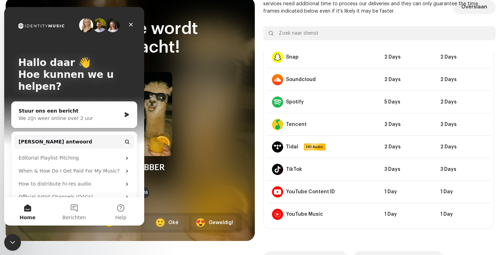
scroll to position [0, 0]
click at [78, 115] on div "We zijn weer online over 2 uur" at bounding box center [70, 117] width 103 height 7
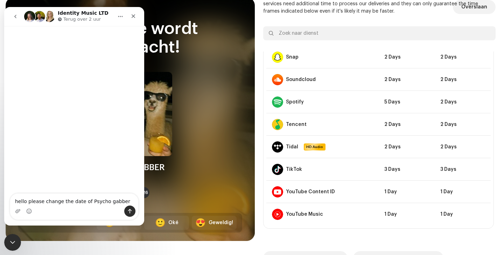
type textarea "hello please change the date of Psycho gabber"
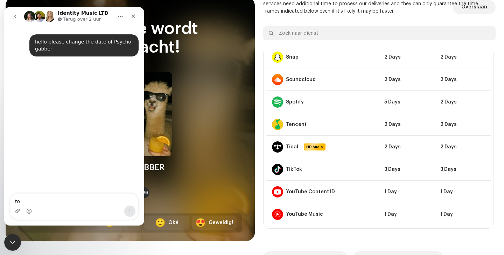
type textarea "to"
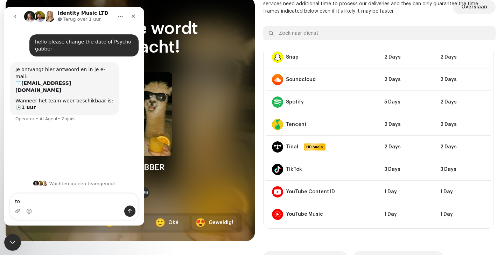
type textarea "t"
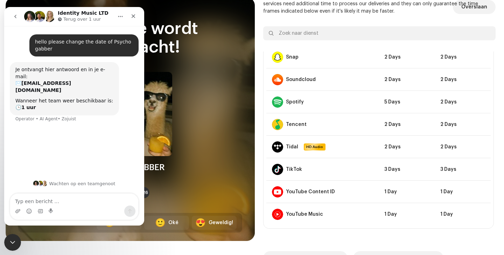
type textarea "o"
type textarea "t"
click at [58, 200] on textarea "to" at bounding box center [74, 199] width 128 height 12
type textarea "to [DATE]"
type textarea "00:00 amsterdam time"
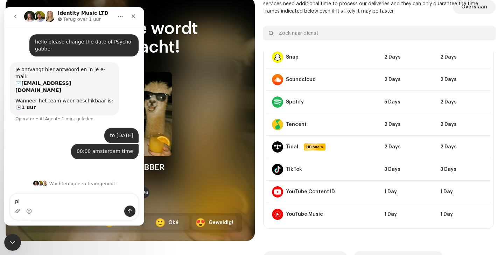
type textarea "p"
type textarea "i"
type textarea "-"
type textarea "i accidentally pressed release asap"
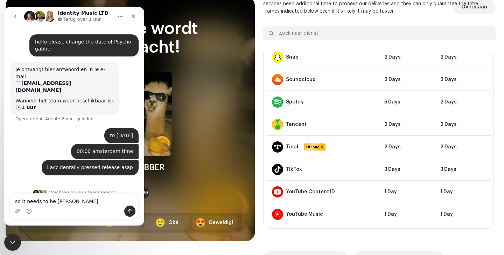
type textarea "so it needs to be changed"
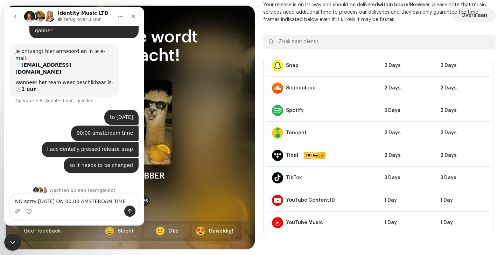
type textarea "NO sorry [DATE] ON 00:00 AMSTERDAM TIME"
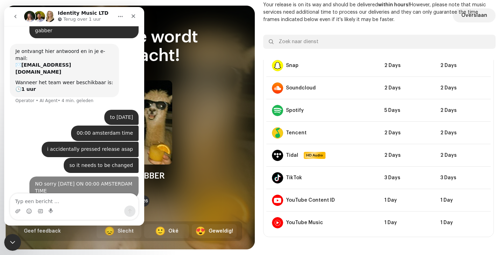
scroll to position [34, 0]
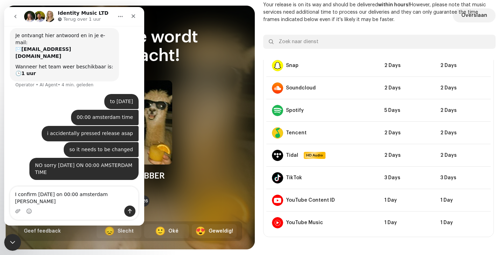
type textarea "I confirm [DATE] on 00:00 amsterdam time"
